Goal: Task Accomplishment & Management: Complete application form

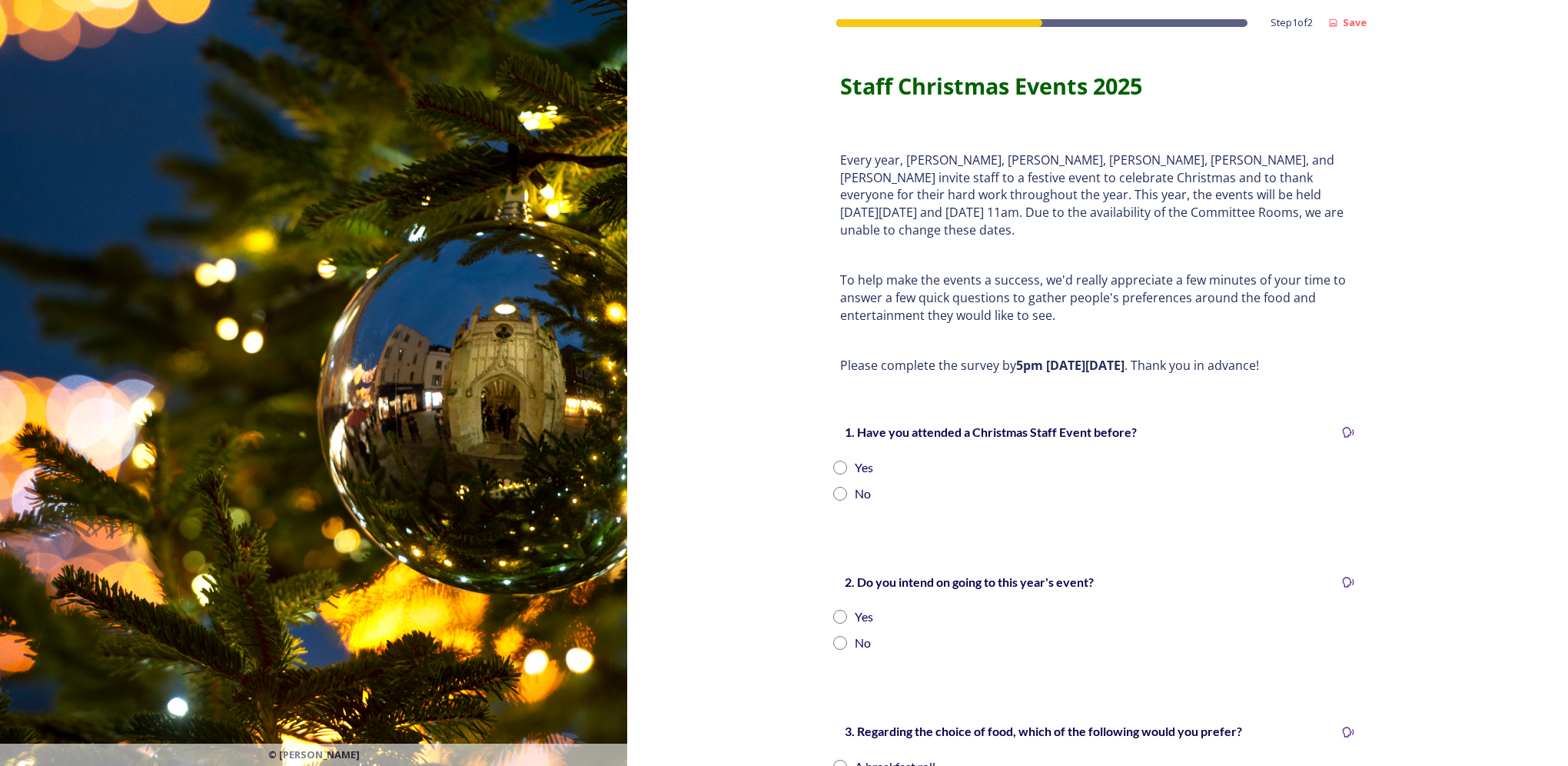
click at [833, 461] on input "radio" at bounding box center [840, 468] width 14 height 14
radio input "true"
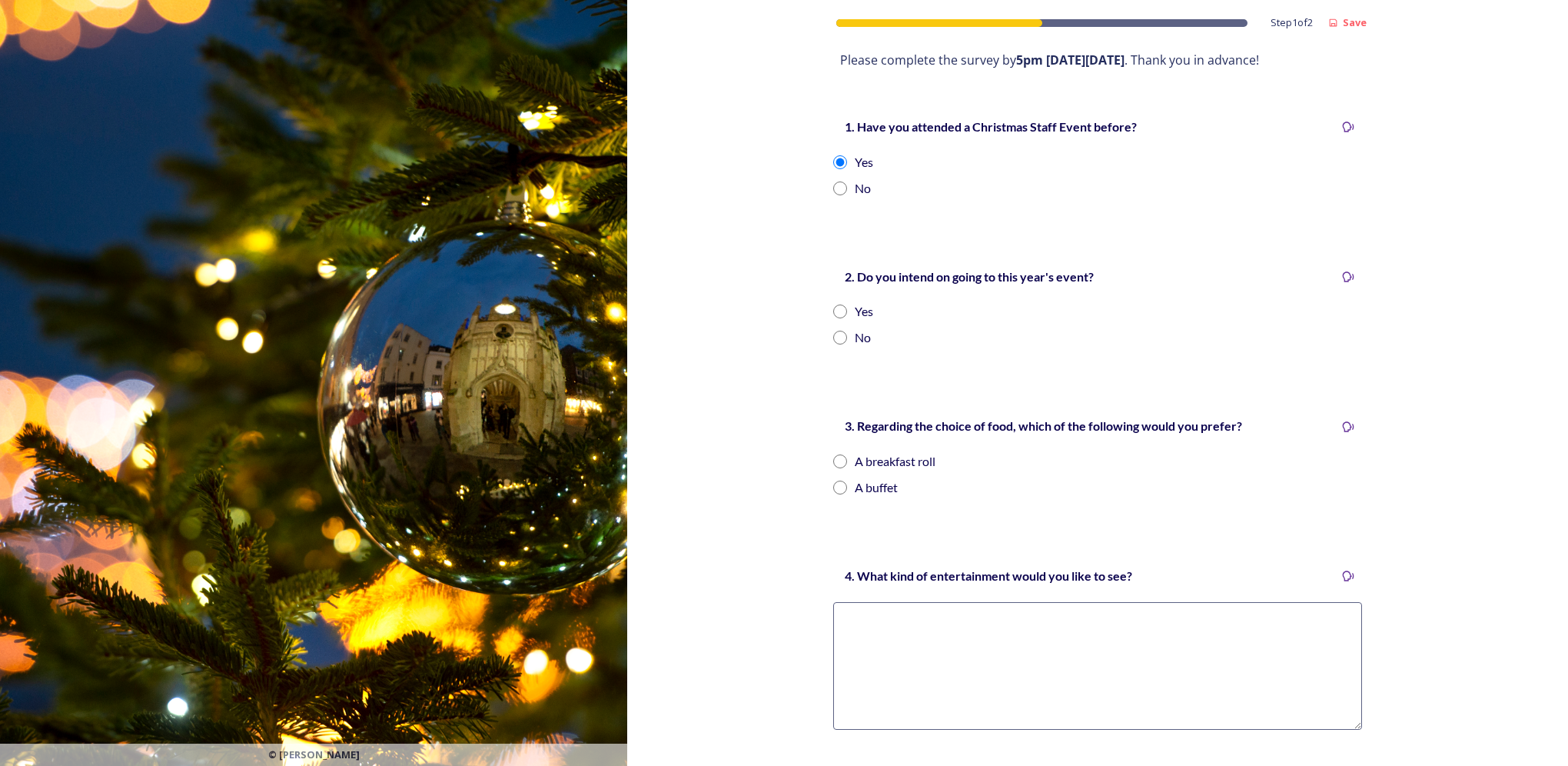
scroll to position [308, 0]
click at [833, 302] on input "radio" at bounding box center [840, 309] width 14 height 14
radio input "true"
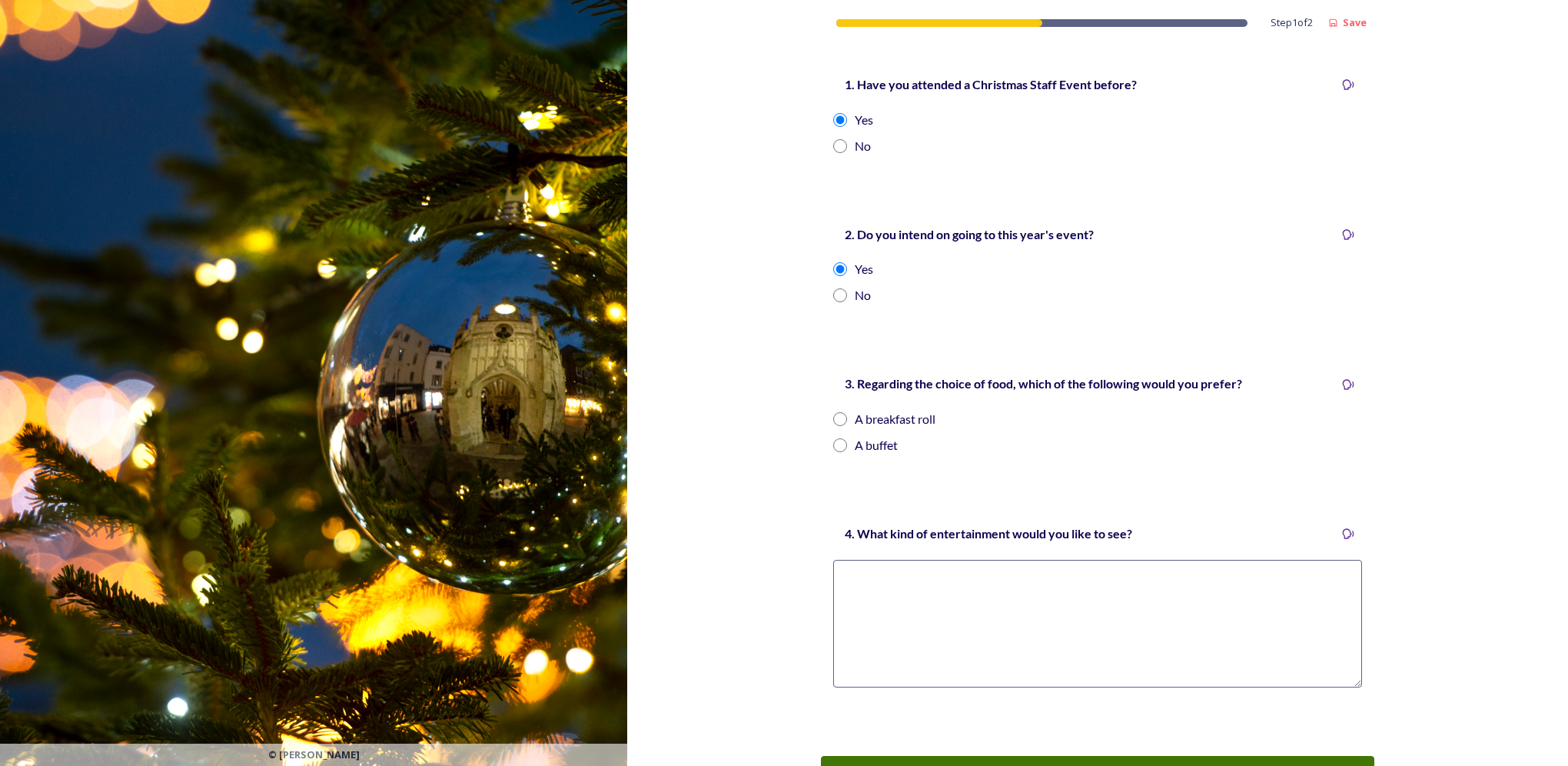
scroll to position [385, 0]
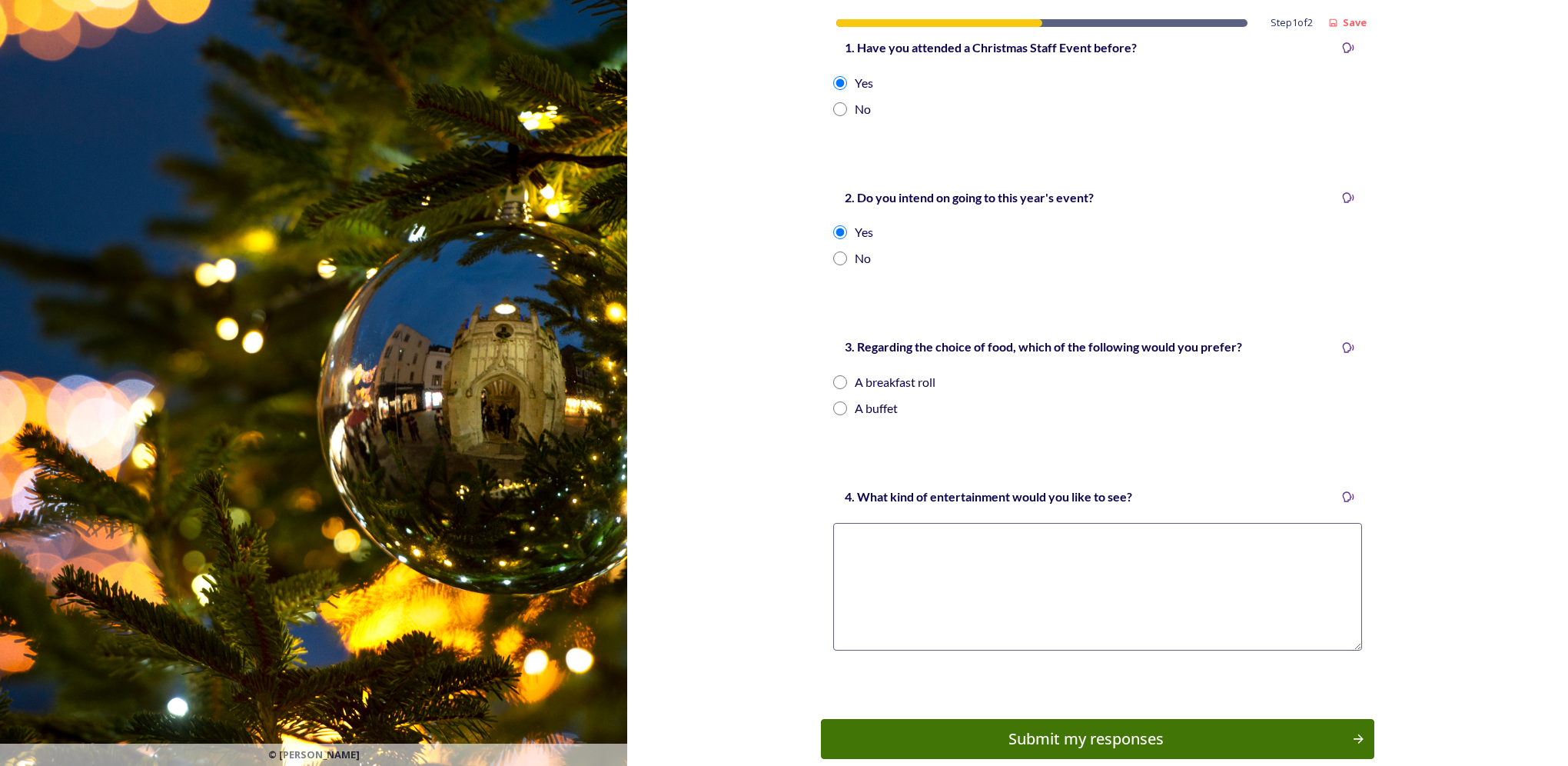
click at [833, 375] on input "radio" at bounding box center [840, 382] width 14 height 14
radio input "true"
click at [867, 523] on textarea at bounding box center [1098, 586] width 529 height 128
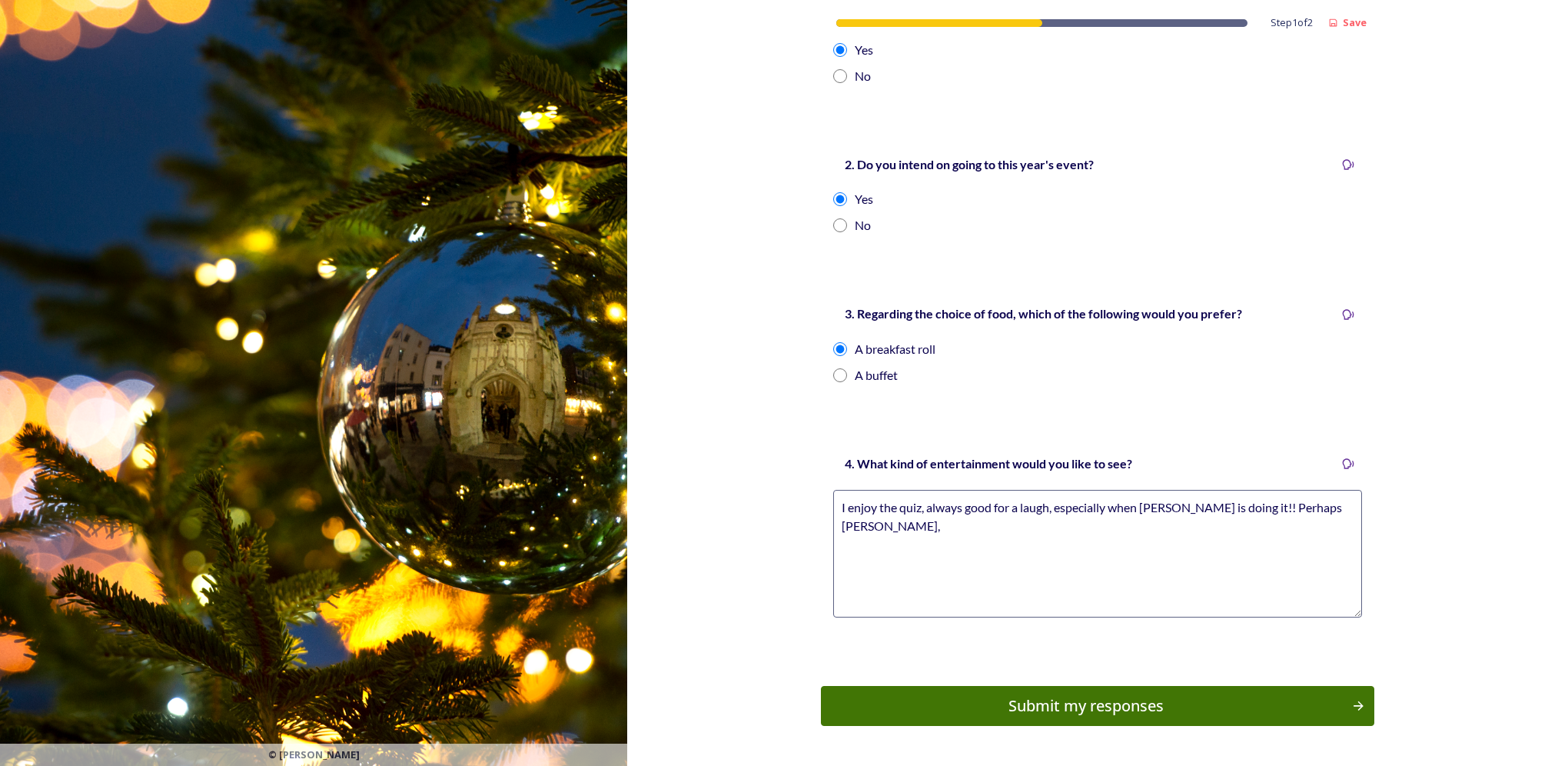
scroll to position [448, 0]
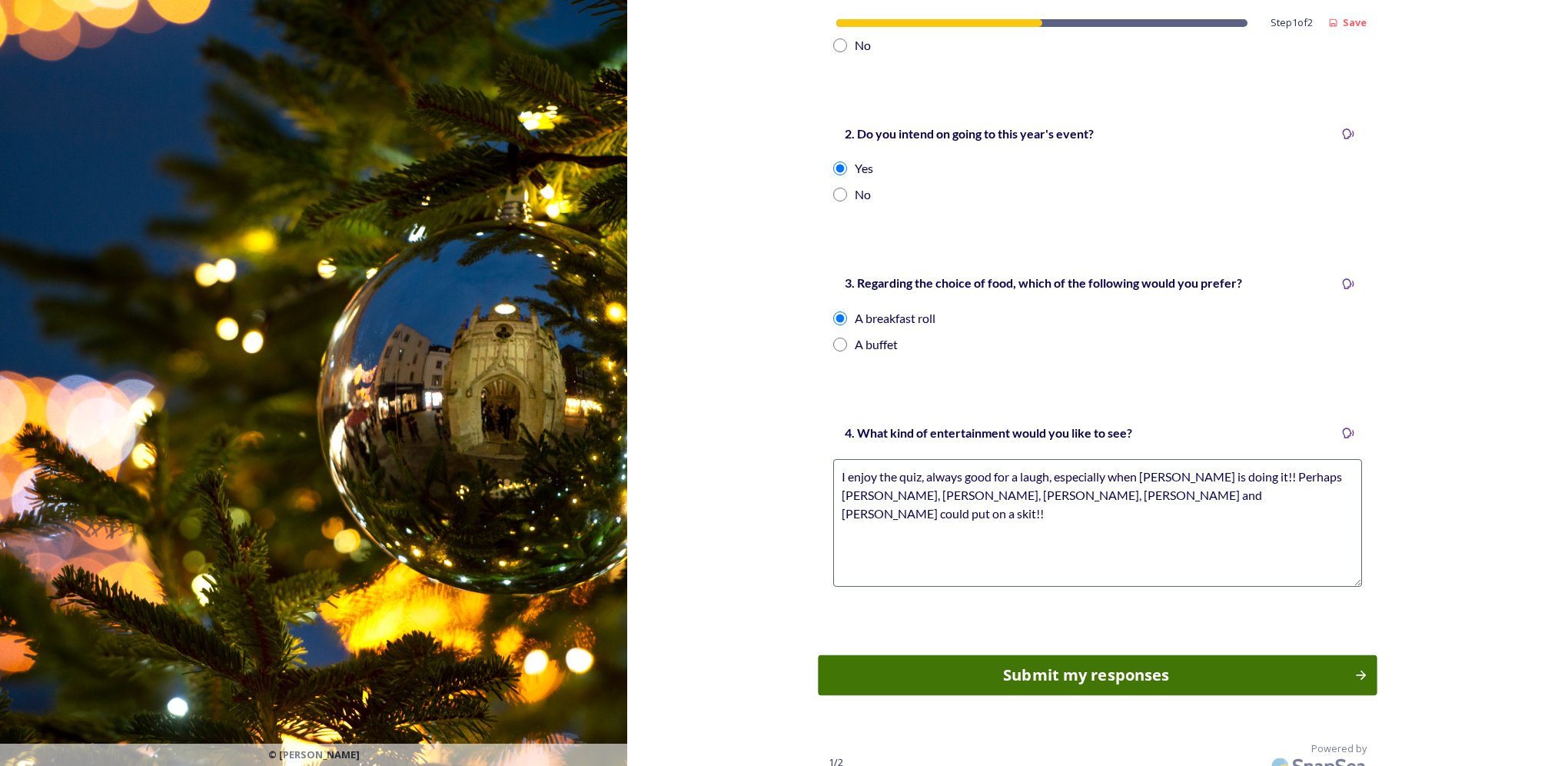
type textarea "I enjoy the quiz, always good for a laugh, especially when [PERSON_NAME] is doi…"
click at [1060, 664] on div "Submit my responses" at bounding box center [1087, 675] width 519 height 23
